Goal: Transaction & Acquisition: Purchase product/service

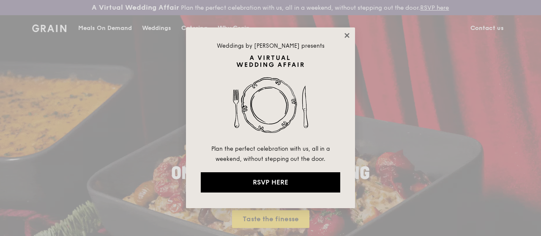
click at [346, 36] on icon at bounding box center [347, 35] width 5 height 5
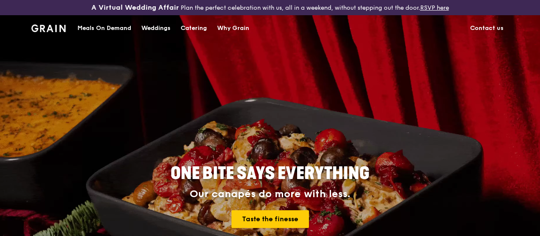
click at [44, 32] on img at bounding box center [48, 29] width 34 height 8
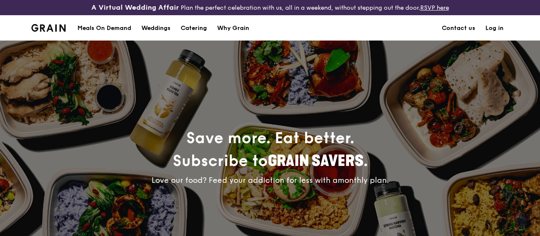
click at [118, 35] on div "Meals On Demand" at bounding box center [104, 28] width 54 height 25
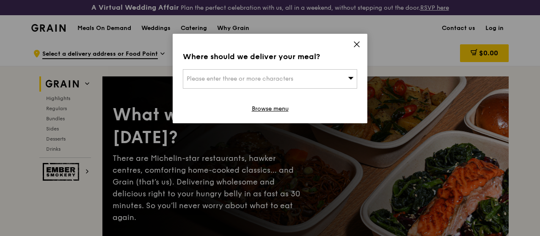
scroll to position [42, 0]
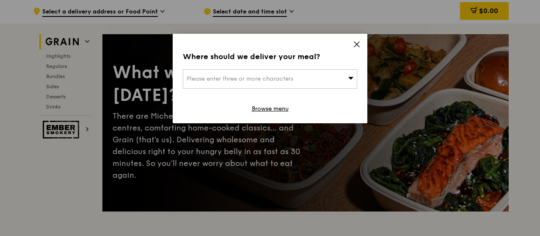
click at [357, 43] on icon at bounding box center [357, 45] width 8 height 8
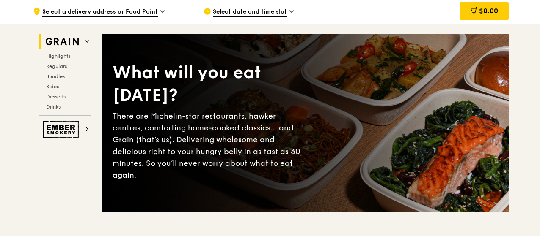
click at [142, 17] on span "Select a delivery address or Food Point" at bounding box center [99, 12] width 115 height 9
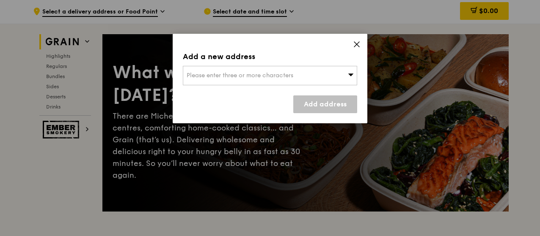
click at [258, 70] on div "Please enter three or more characters" at bounding box center [270, 75] width 174 height 19
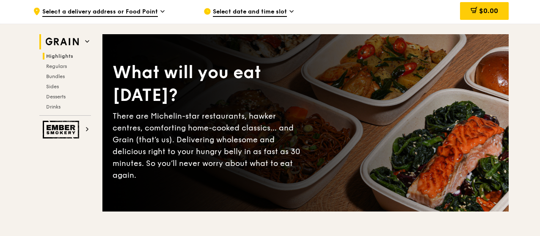
click at [60, 59] on span "Highlights" at bounding box center [59, 56] width 27 height 6
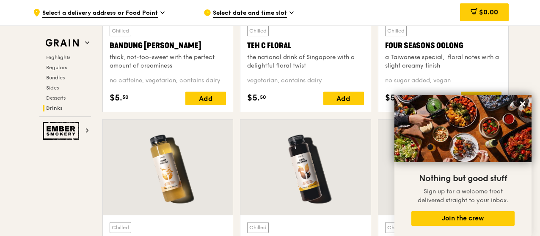
scroll to position [3137, 0]
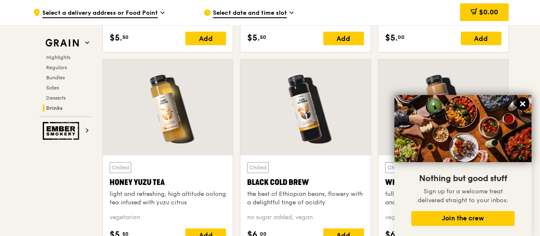
click at [523, 106] on icon at bounding box center [522, 103] width 5 height 5
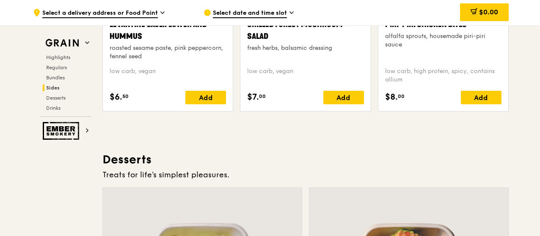
scroll to position [2291, 0]
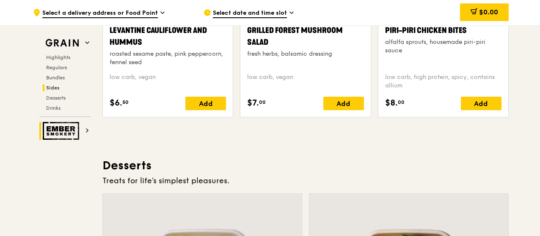
click at [63, 130] on img at bounding box center [62, 131] width 39 height 18
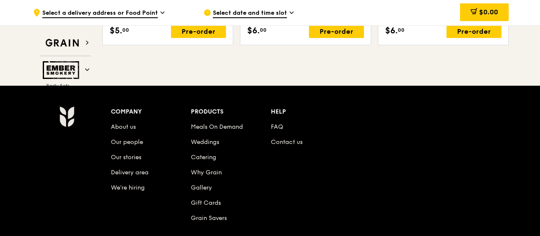
scroll to position [1107, 0]
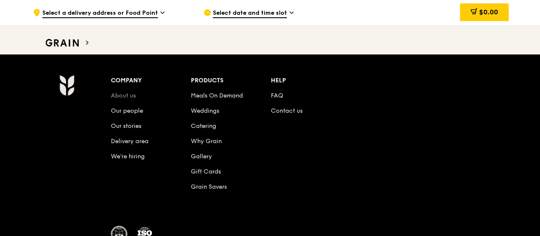
click at [130, 92] on link "About us" at bounding box center [123, 95] width 25 height 7
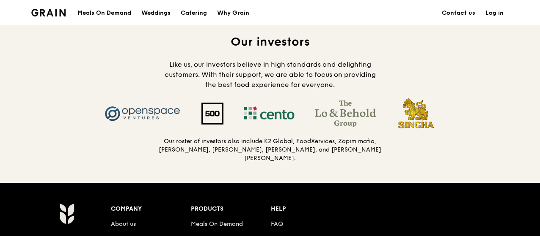
scroll to position [930, 0]
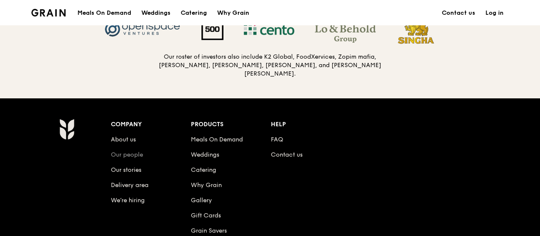
click at [137, 159] on link "Our people" at bounding box center [127, 154] width 32 height 7
